Goal: Find specific page/section: Find specific page/section

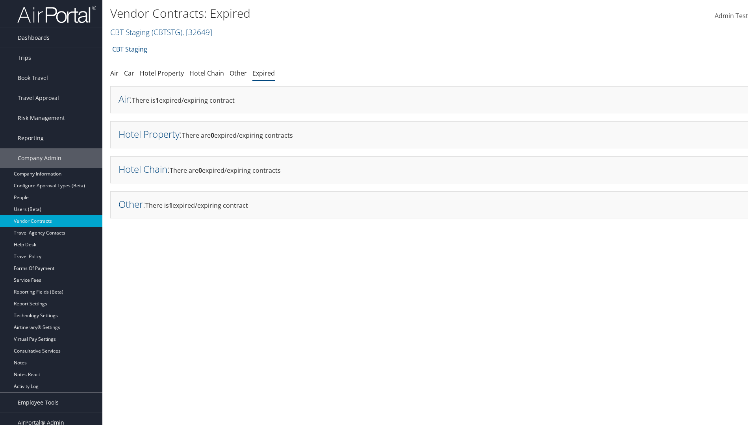
click at [124, 99] on link "Air" at bounding box center [123, 98] width 11 height 13
click at [149, 134] on link "Hotel Property" at bounding box center [148, 133] width 61 height 13
click at [143, 169] on link "Hotel Chain" at bounding box center [142, 169] width 49 height 13
